Goal: Transaction & Acquisition: Purchase product/service

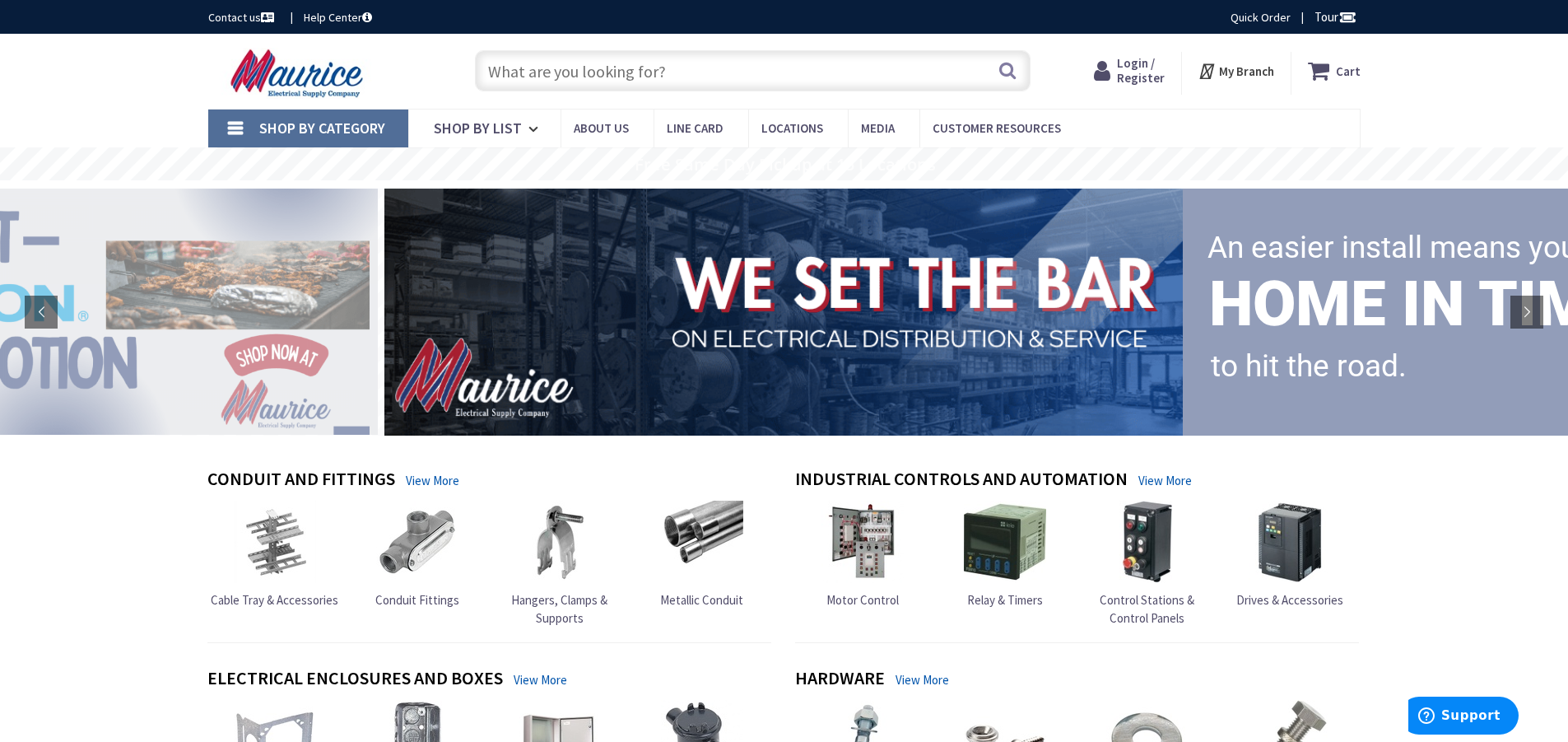
click at [1138, 62] on span "Login / Register" at bounding box center [1141, 70] width 48 height 30
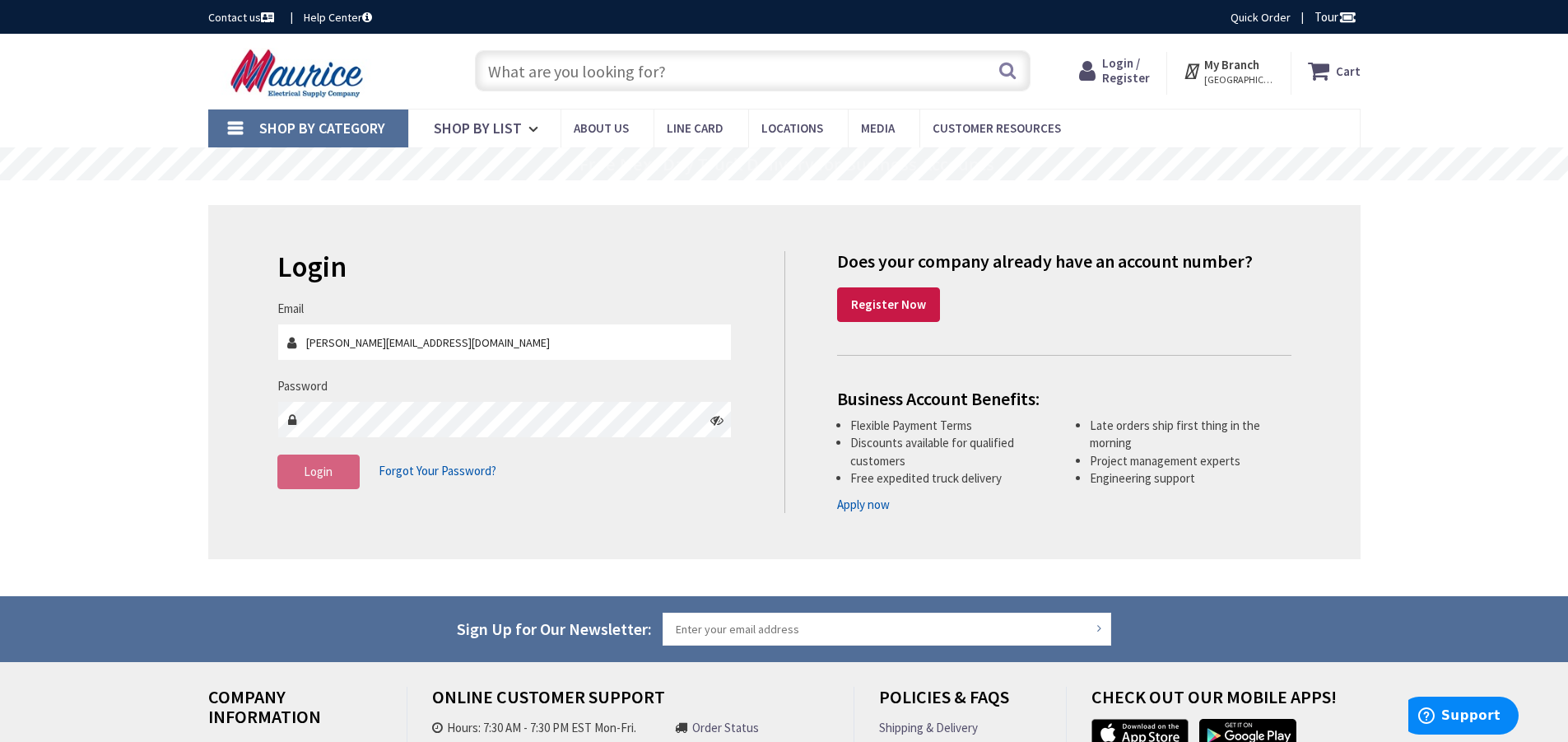
type input "[PERSON_NAME][EMAIL_ADDRESS][DOMAIN_NAME]"
click at [306, 476] on span "Login" at bounding box center [318, 472] width 28 height 16
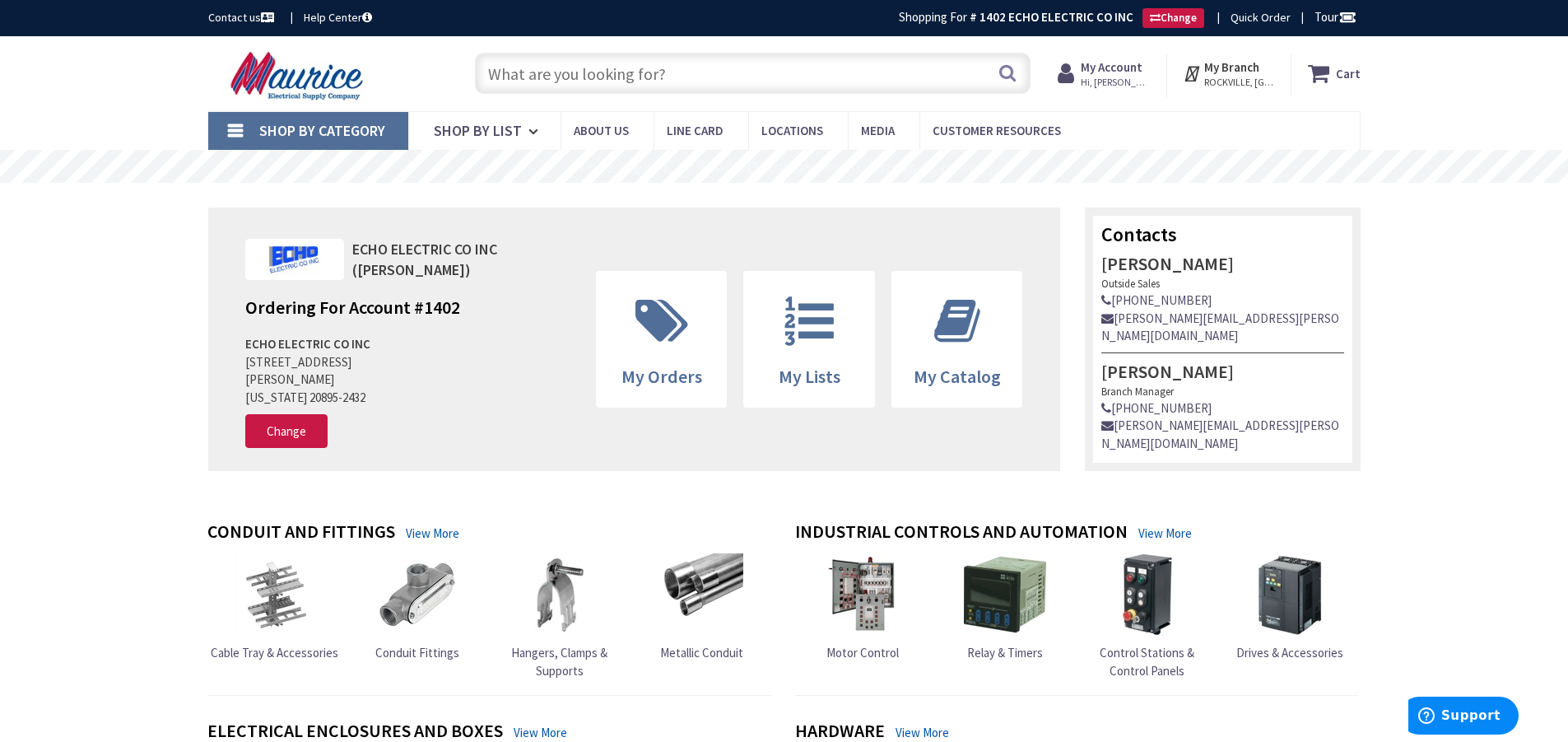
click at [726, 75] on input "text" at bounding box center [752, 73] width 556 height 41
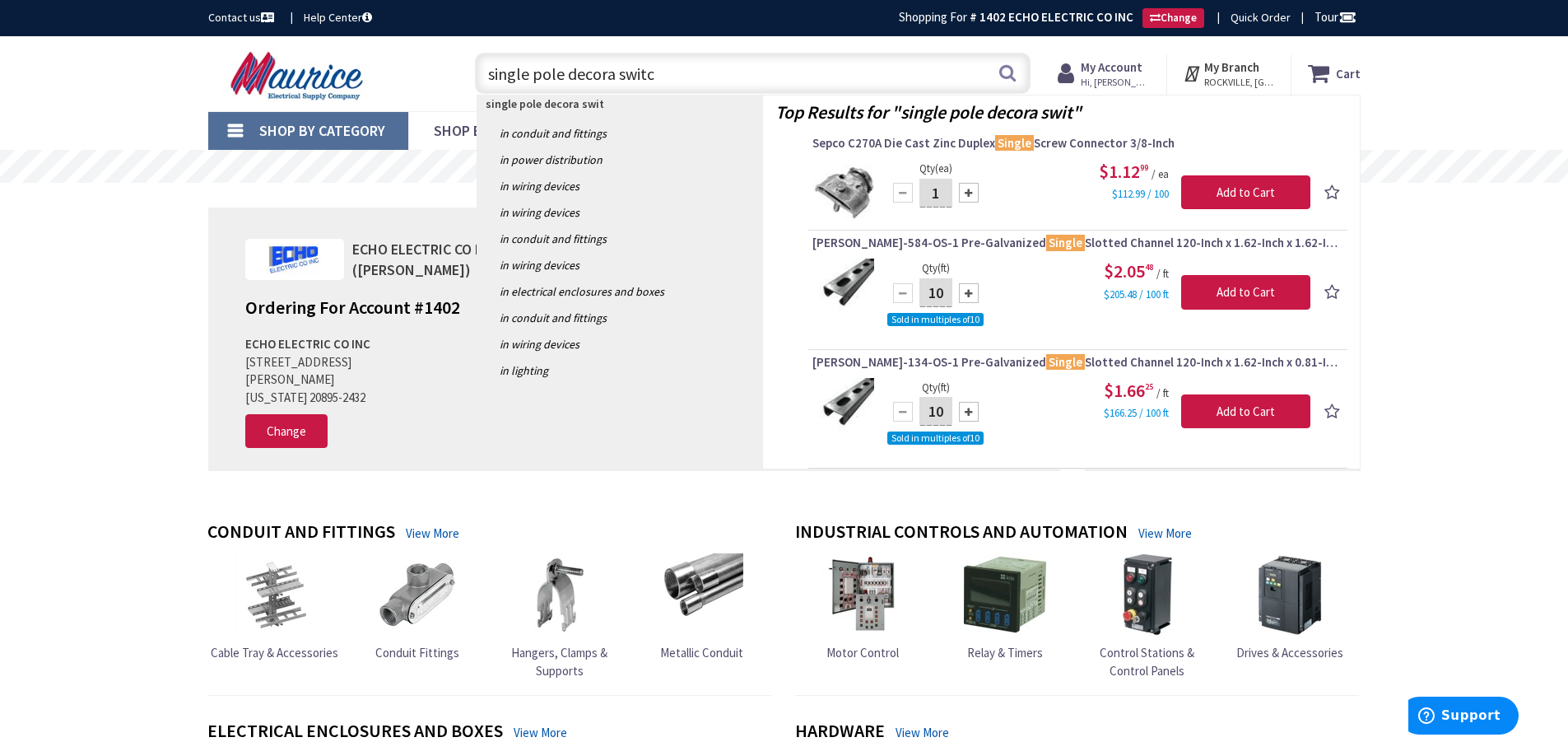
type input "single pole decora switch"
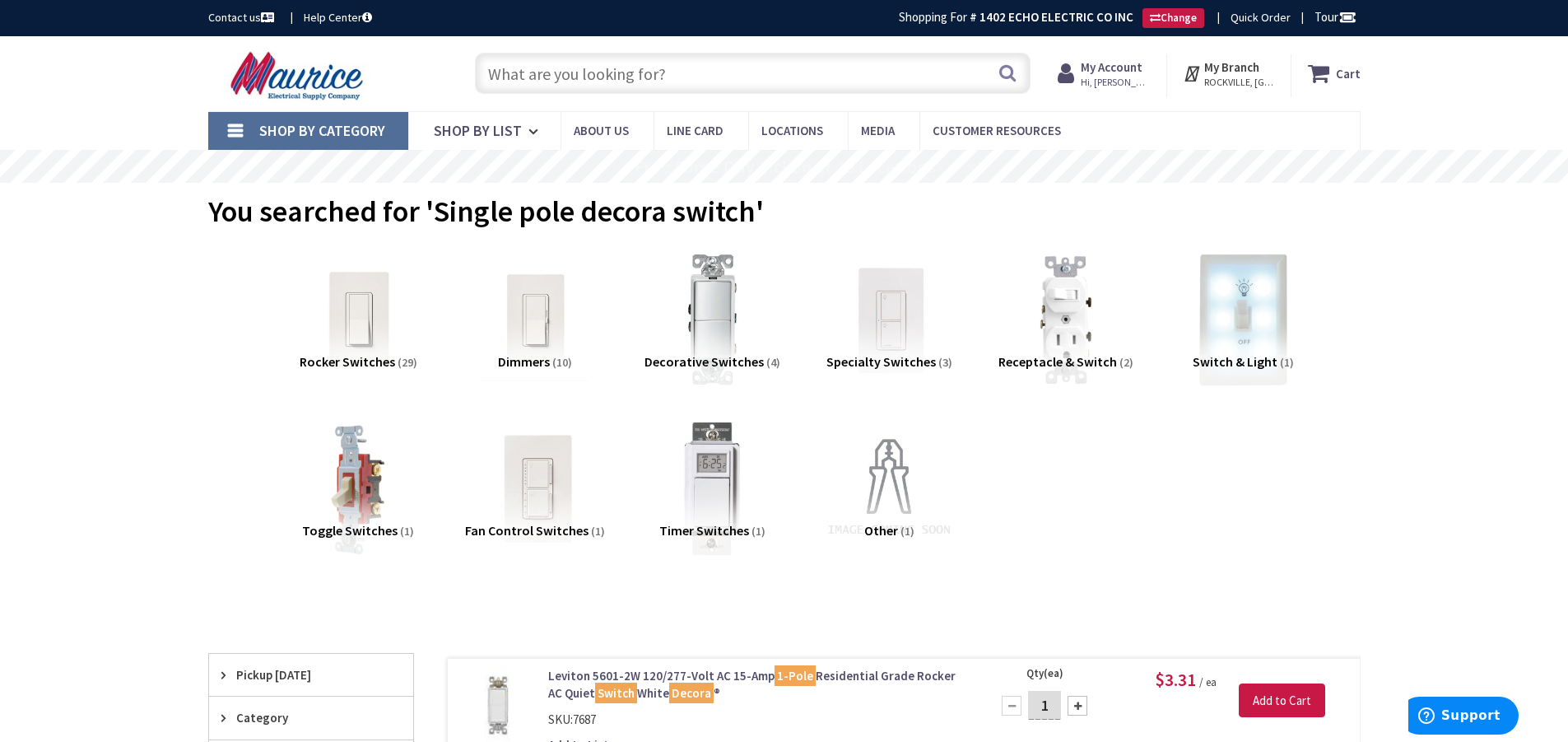
click at [1108, 83] on span "Hi, Jason" at bounding box center [1115, 82] width 70 height 13
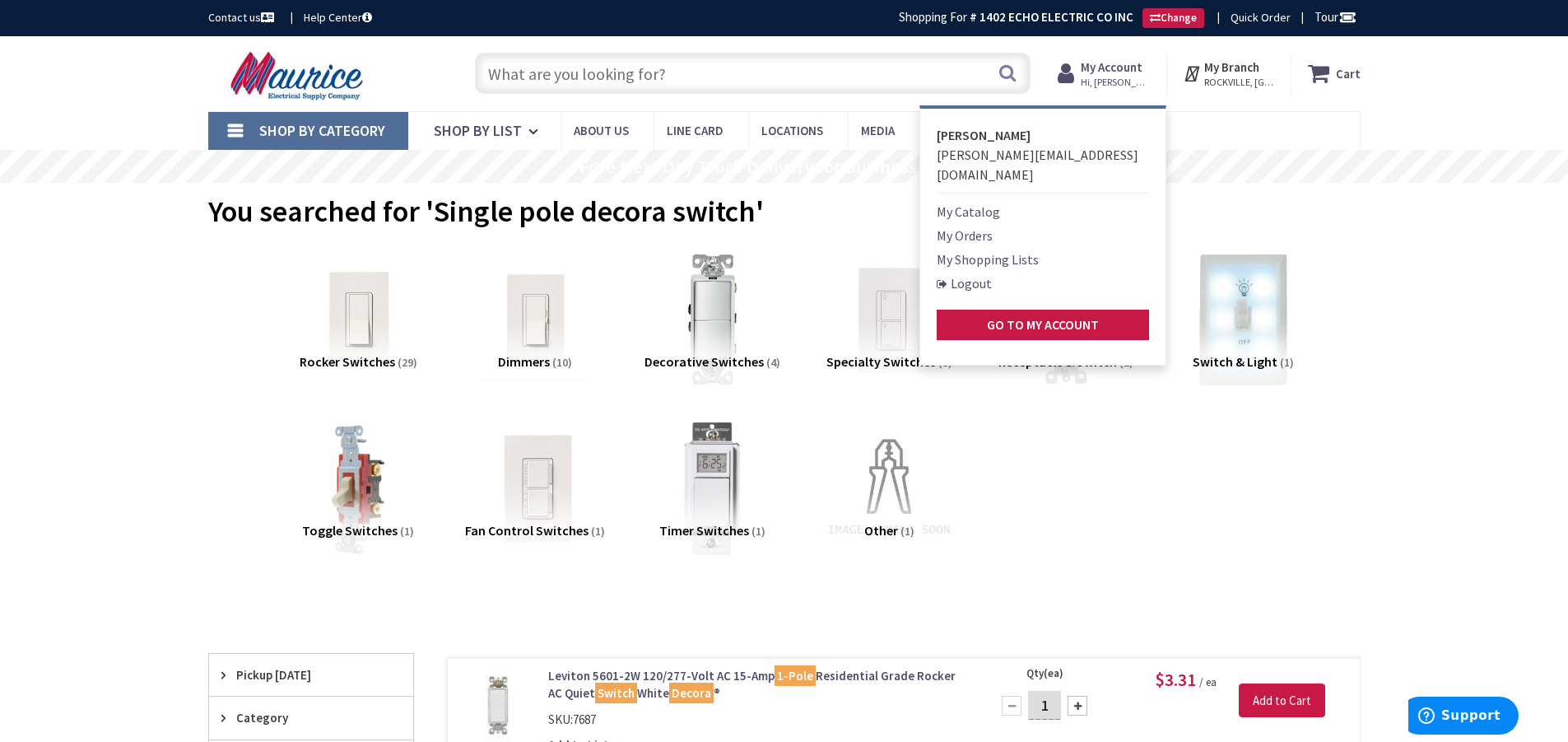
click at [962, 273] on link "Logout" at bounding box center [964, 283] width 55 height 20
